Goal: Contribute content: Contribute content

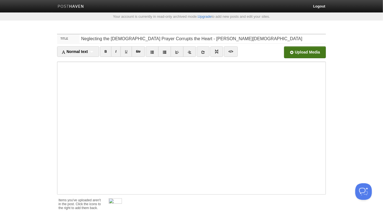
click at [308, 54] on input "file" at bounding box center [138, 54] width 420 height 28
click at [279, 52] on link "Screenshot [DATE] 09.31.27.png 5.44 MB Cancel" at bounding box center [272, 52] width 20 height 12
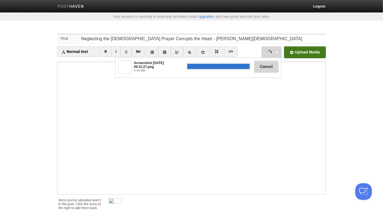
click at [261, 68] on button "Cancel" at bounding box center [266, 67] width 24 height 12
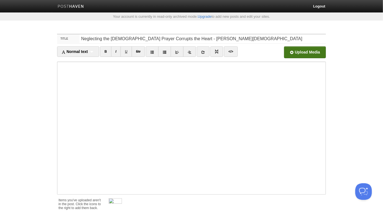
click at [294, 50] on input "file" at bounding box center [138, 54] width 420 height 28
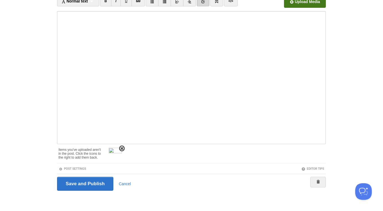
click at [121, 147] on span at bounding box center [122, 149] width 4 height 4
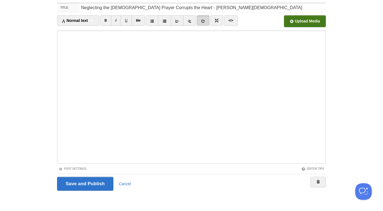
click at [84, 166] on div "Post Settings" at bounding box center [124, 168] width 134 height 5
click at [83, 168] on link "Post Settings" at bounding box center [72, 168] width 27 height 3
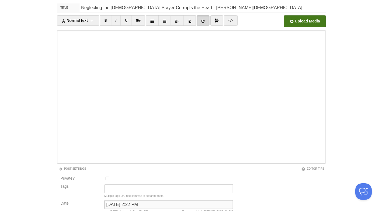
click at [117, 202] on input "August 23, 2021 at 2:22 PM" at bounding box center [168, 204] width 129 height 9
type input "N"
type input "ر"
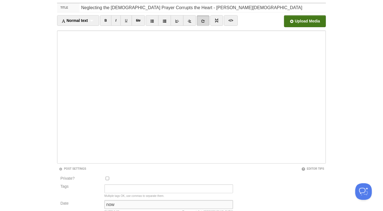
click button "Cancel" at bounding box center [0, 0] width 0 height 0
type input "now"
click button "Cancel" at bounding box center [0, 0] width 0 height 0
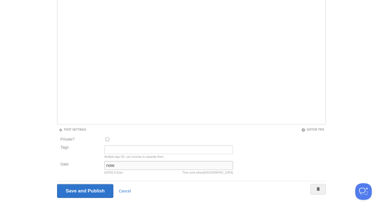
scroll to position [77, 0]
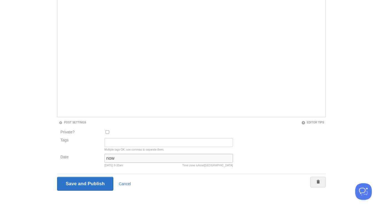
click button "Cancel" at bounding box center [0, 0] width 0 height 0
click at [94, 181] on input "Save and Publish" at bounding box center [85, 184] width 56 height 14
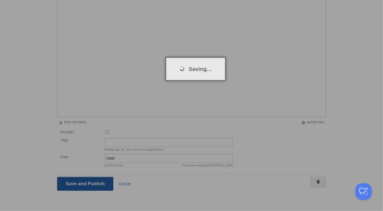
scroll to position [29, 0]
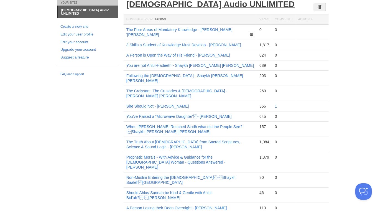
click at [161, 4] on link "[DEMOGRAPHIC_DATA] Audio UNLIMITED" at bounding box center [210, 3] width 169 height 9
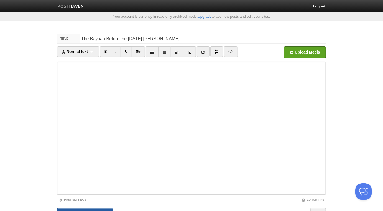
scroll to position [1, 0]
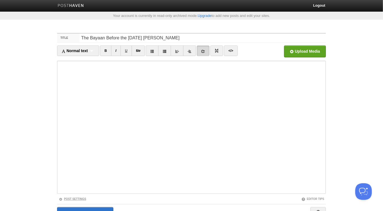
click at [80, 199] on link "Post Settings" at bounding box center [72, 198] width 27 height 3
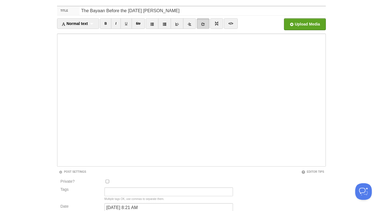
scroll to position [77, 0]
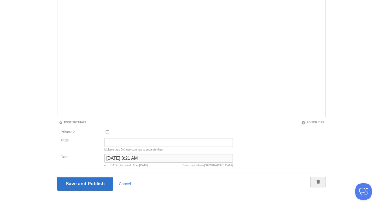
click at [115, 160] on input "[DATE] 8:21 AM" at bounding box center [168, 158] width 129 height 9
type input "now"
click at [57, 177] on input "Save and Publish" at bounding box center [85, 184] width 56 height 14
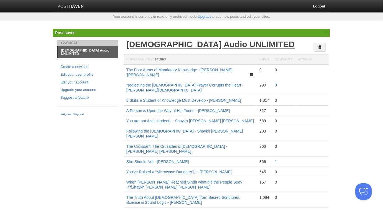
click at [150, 47] on link "[DEMOGRAPHIC_DATA] Audio UNLIMITED" at bounding box center [210, 44] width 169 height 9
